Goal: Transaction & Acquisition: Purchase product/service

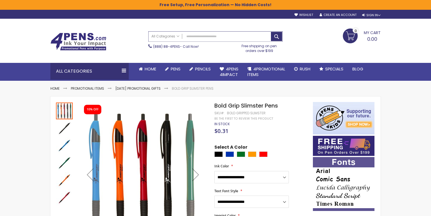
click at [196, 37] on input "Search" at bounding box center [216, 37] width 134 height 10
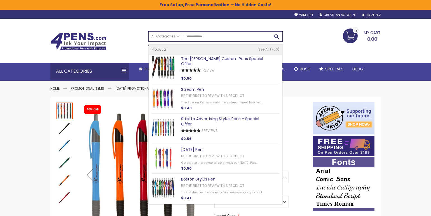
click at [277, 36] on button "Search" at bounding box center [276, 36] width 11 height 9
type input "**********"
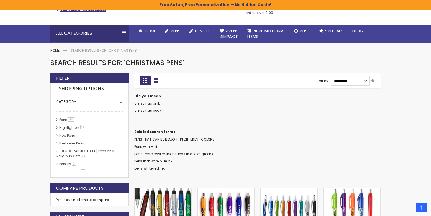
scroll to position [28, 0]
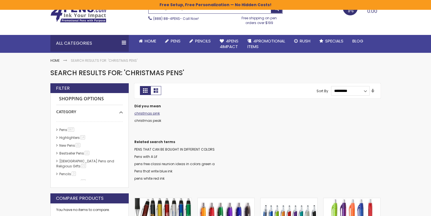
click at [153, 113] on link "christmas pink" at bounding box center [146, 113] width 25 height 5
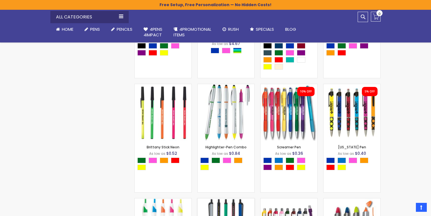
scroll to position [420, 0]
